Goal: Transaction & Acquisition: Purchase product/service

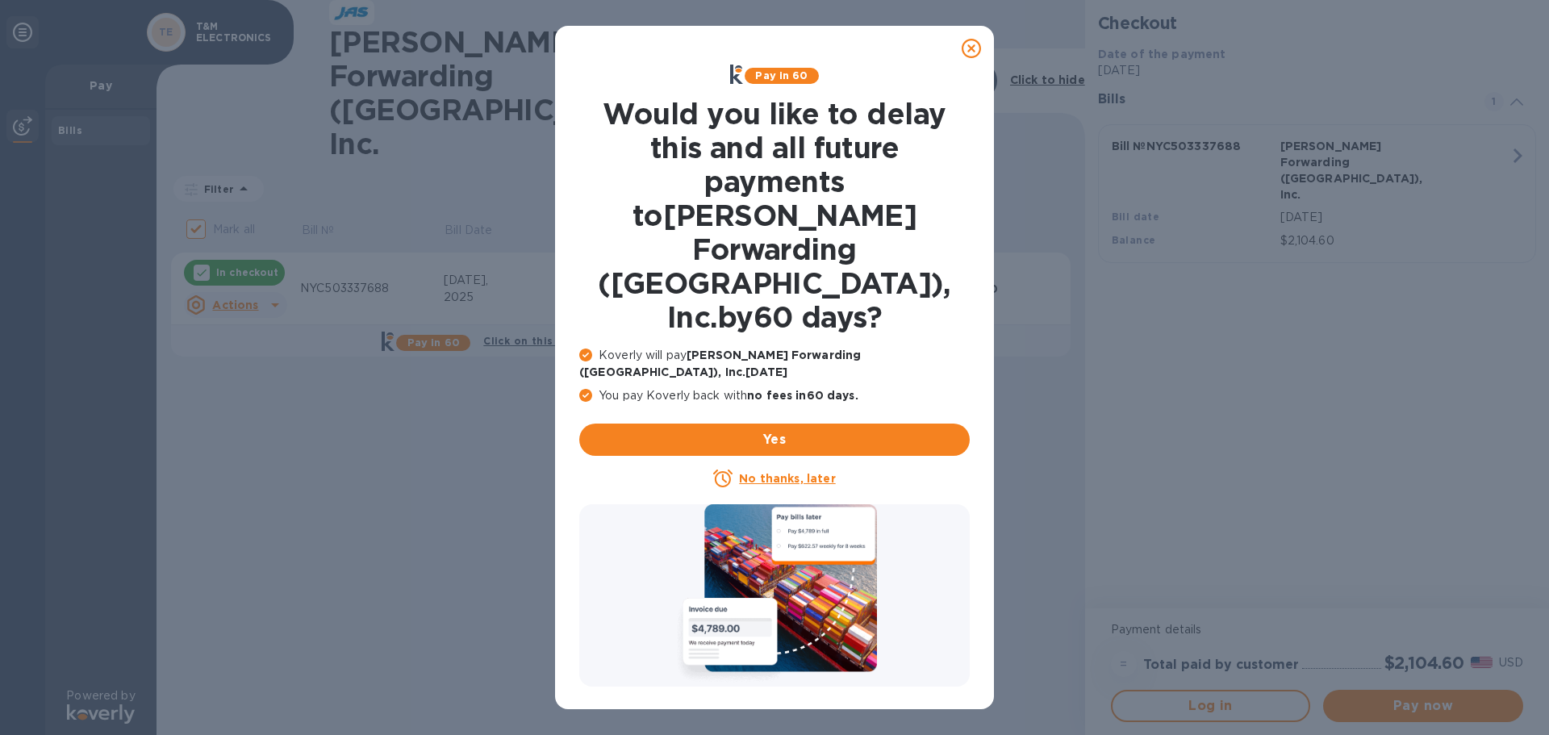
click at [975, 44] on icon at bounding box center [971, 48] width 19 height 19
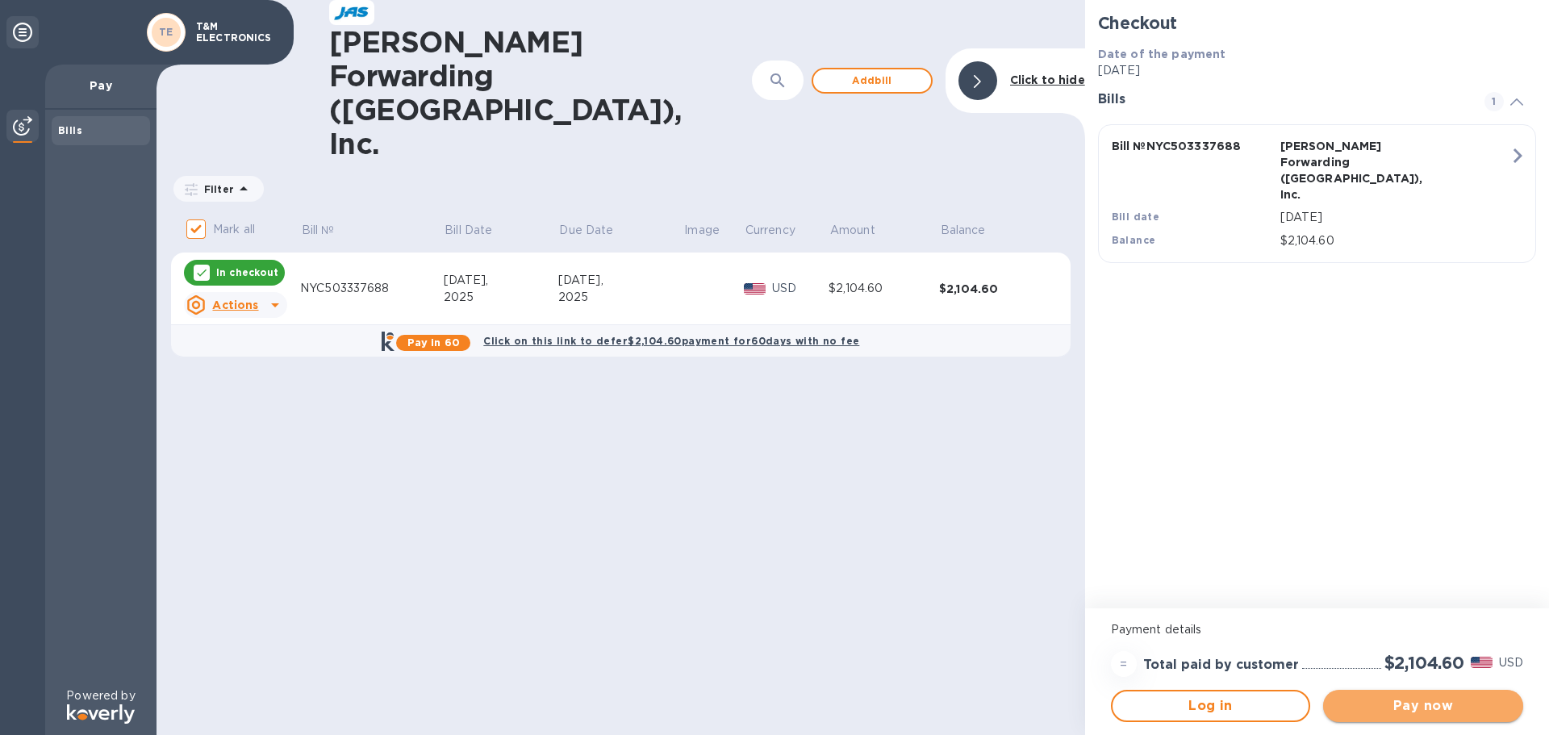
click at [1432, 709] on span "Pay now" at bounding box center [1423, 705] width 174 height 19
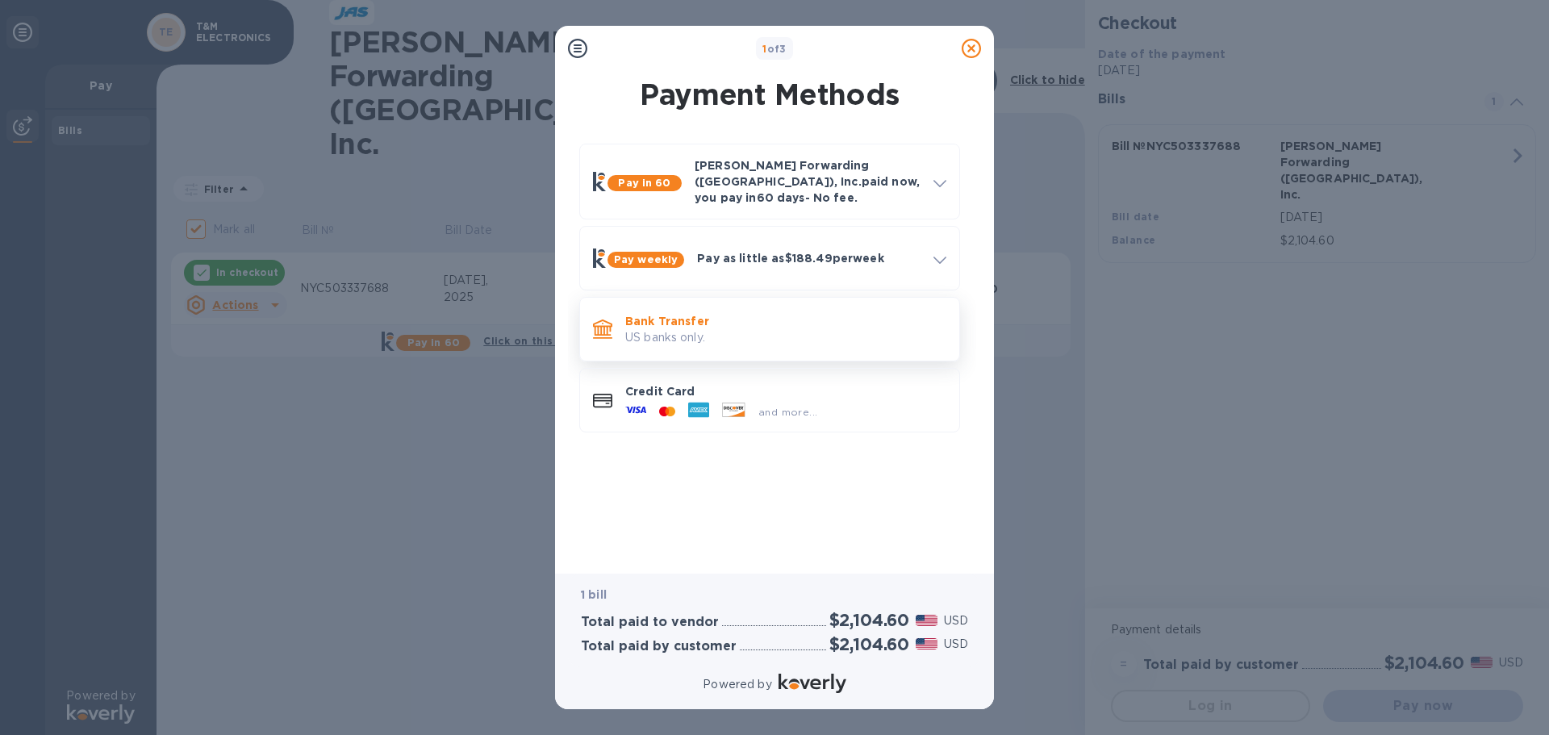
click at [730, 329] on p "US banks only." at bounding box center [785, 337] width 321 height 17
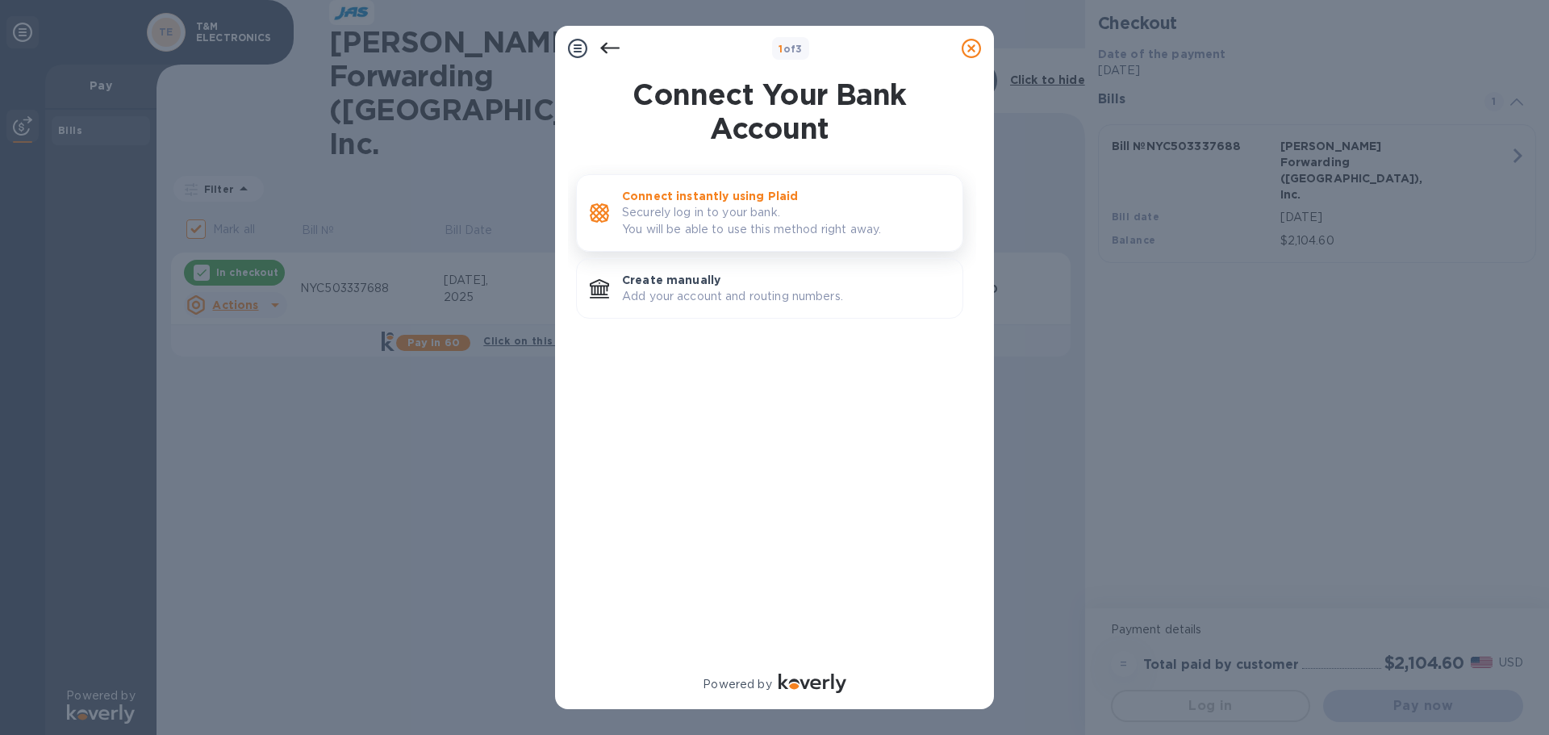
click at [709, 212] on p "Securely log in to your bank. You will be able to use this method right away." at bounding box center [786, 221] width 328 height 34
click at [764, 290] on p "Add your account and routing numbers." at bounding box center [786, 296] width 328 height 17
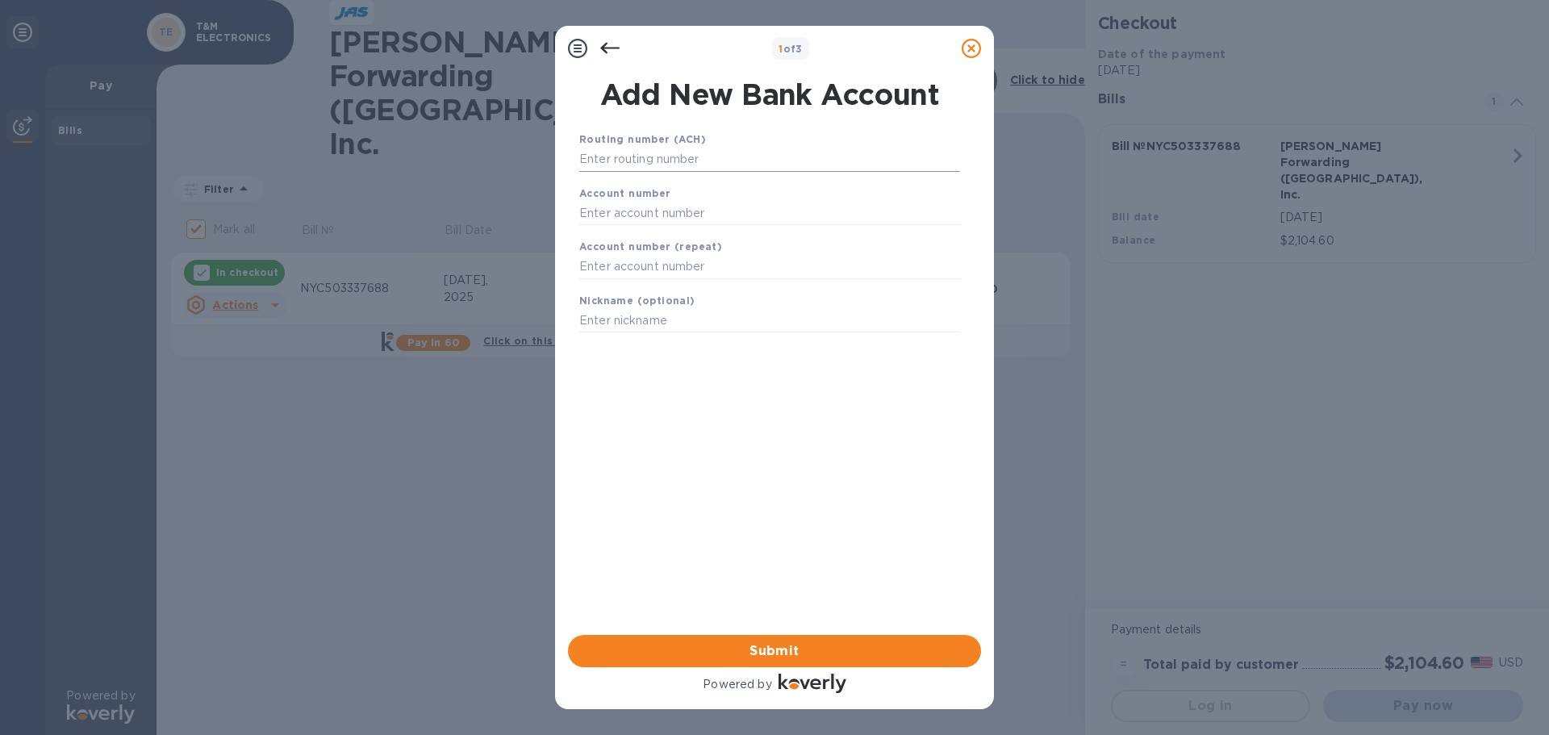
click at [637, 157] on input "text" at bounding box center [769, 160] width 381 height 24
type input "031302955"
click at [634, 223] on input "text" at bounding box center [769, 233] width 381 height 24
type input "9851411455"
click at [622, 282] on input "text" at bounding box center [769, 287] width 381 height 24
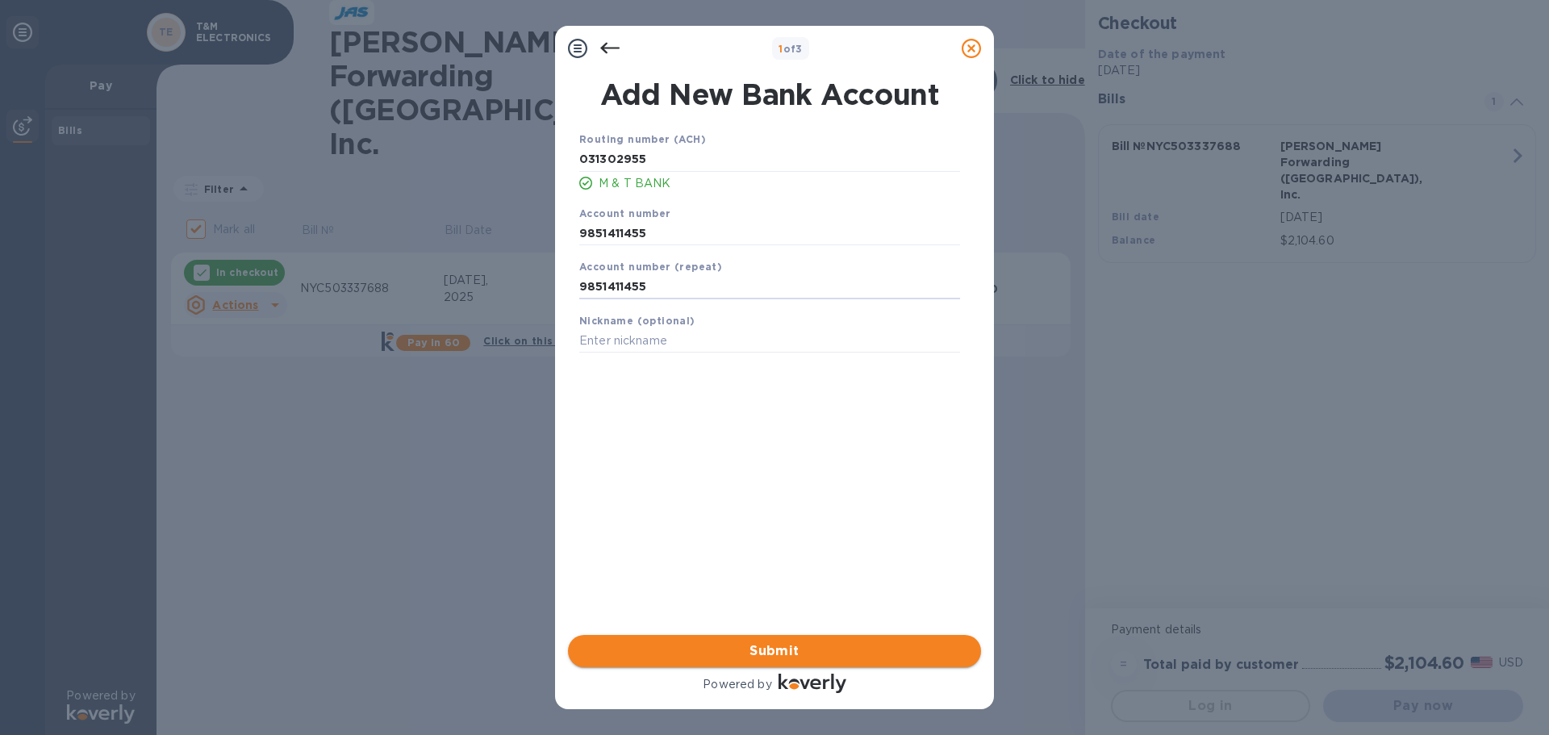
type input "9851411455"
click at [809, 648] on span "Submit" at bounding box center [774, 650] width 387 height 19
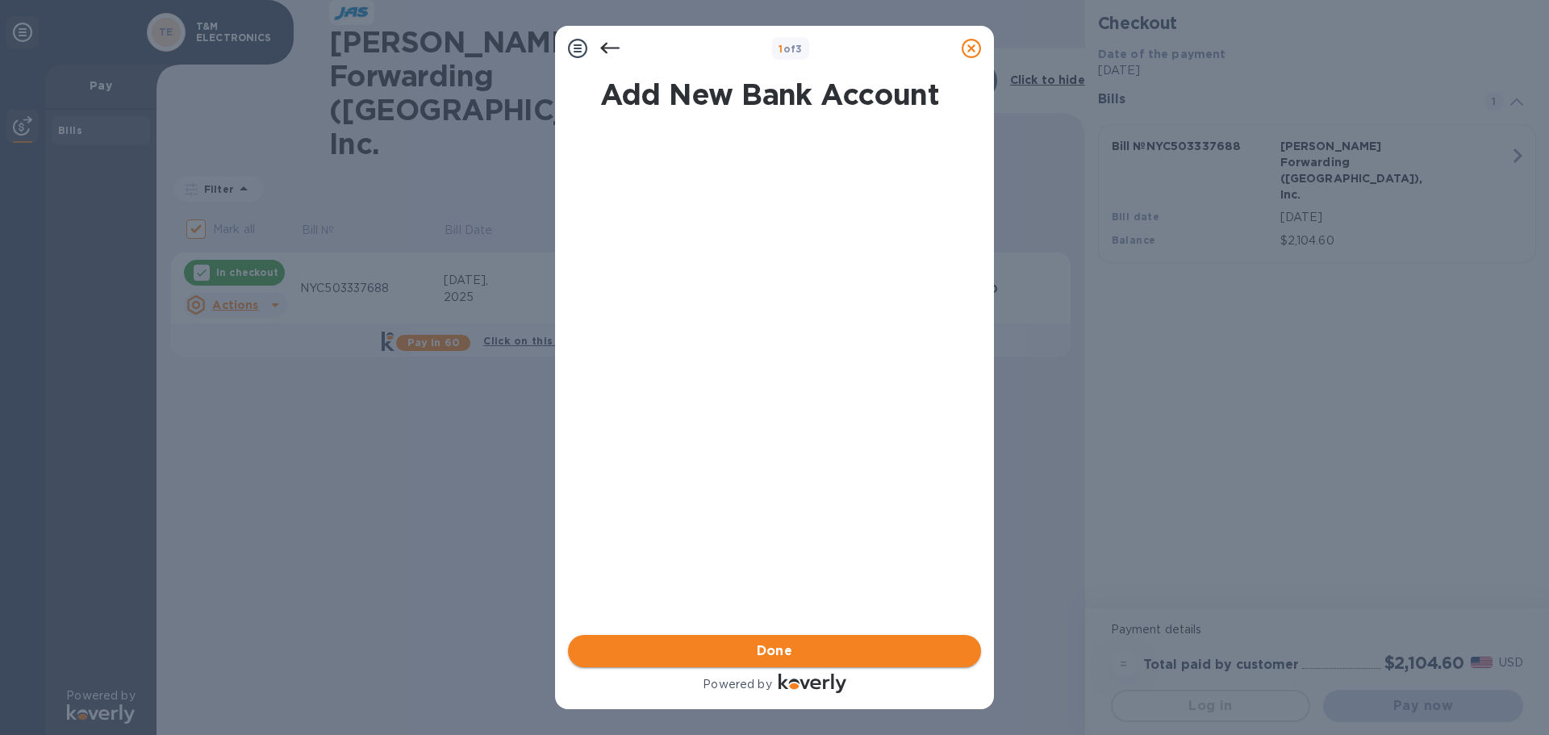
click at [771, 648] on span "Done" at bounding box center [775, 650] width 36 height 19
